Goal: Book appointment/travel/reservation

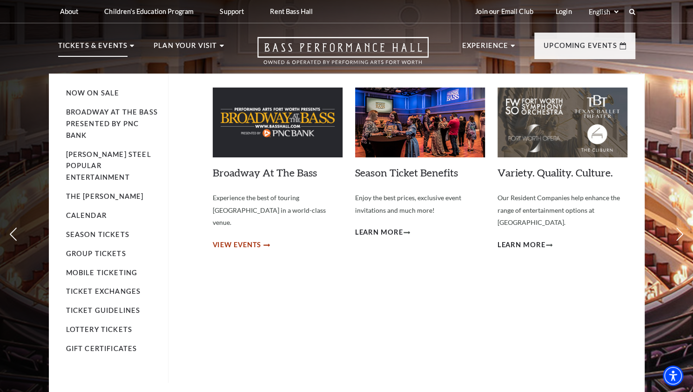
click at [243, 239] on span "View Events" at bounding box center [237, 245] width 49 height 12
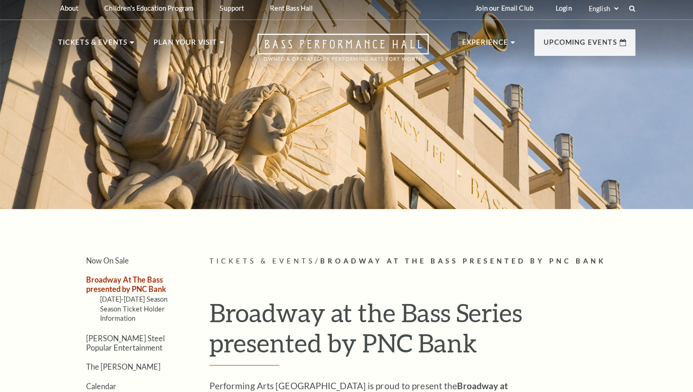
scroll to position [186, 0]
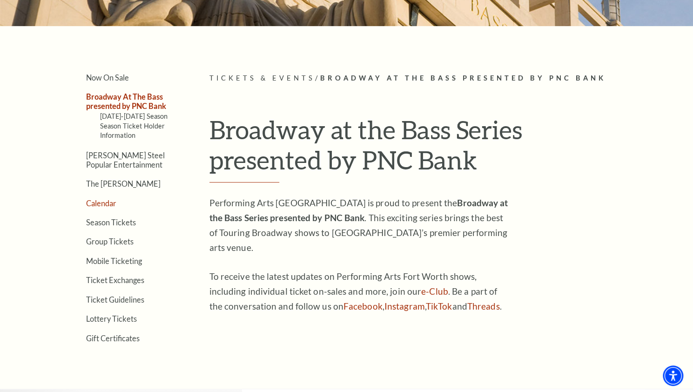
click at [98, 202] on link "Calendar" at bounding box center [101, 203] width 30 height 9
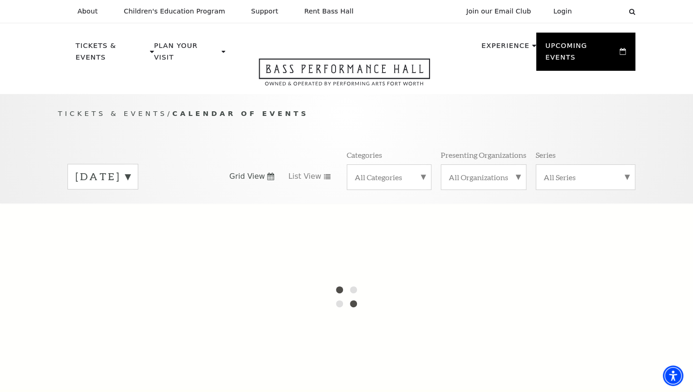
click at [130, 169] on label "August 2025" at bounding box center [102, 176] width 55 height 14
click at [130, 186] on label "September 2025" at bounding box center [102, 196] width 55 height 20
